Goal: Information Seeking & Learning: Learn about a topic

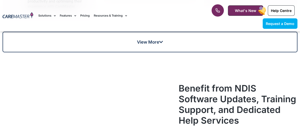
scroll to position [491, 0]
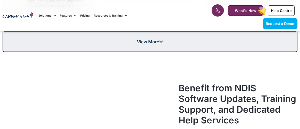
click at [162, 41] on icon at bounding box center [161, 42] width 4 height 4
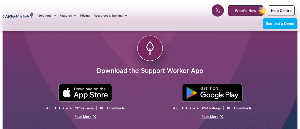
scroll to position [1174, 0]
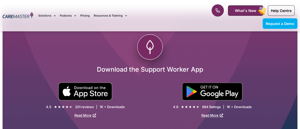
click at [242, 65] on h2 "Download the Support Worker App" at bounding box center [150, 69] width 295 height 8
click at [202, 86] on div at bounding box center [223, 92] width 147 height 18
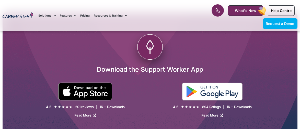
click at [232, 87] on img at bounding box center [212, 92] width 61 height 18
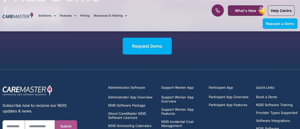
scroll to position [2150, 0]
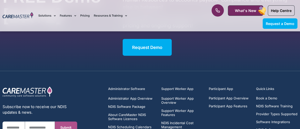
click at [190, 87] on h5 "Support Worker App" at bounding box center [181, 89] width 41 height 5
click at [179, 87] on h5 "Support Worker App" at bounding box center [181, 89] width 41 height 5
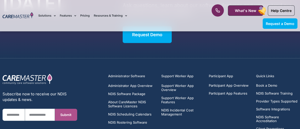
scroll to position [2163, 0]
click at [185, 74] on div "Support Worker App Support Worker App Overview Support Worker App Features NDIS…" at bounding box center [181, 106] width 41 height 65
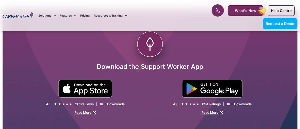
scroll to position [1177, 0]
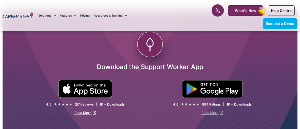
click at [213, 111] on link "Read More" at bounding box center [212, 113] width 22 height 4
